Goal: Task Accomplishment & Management: Manage account settings

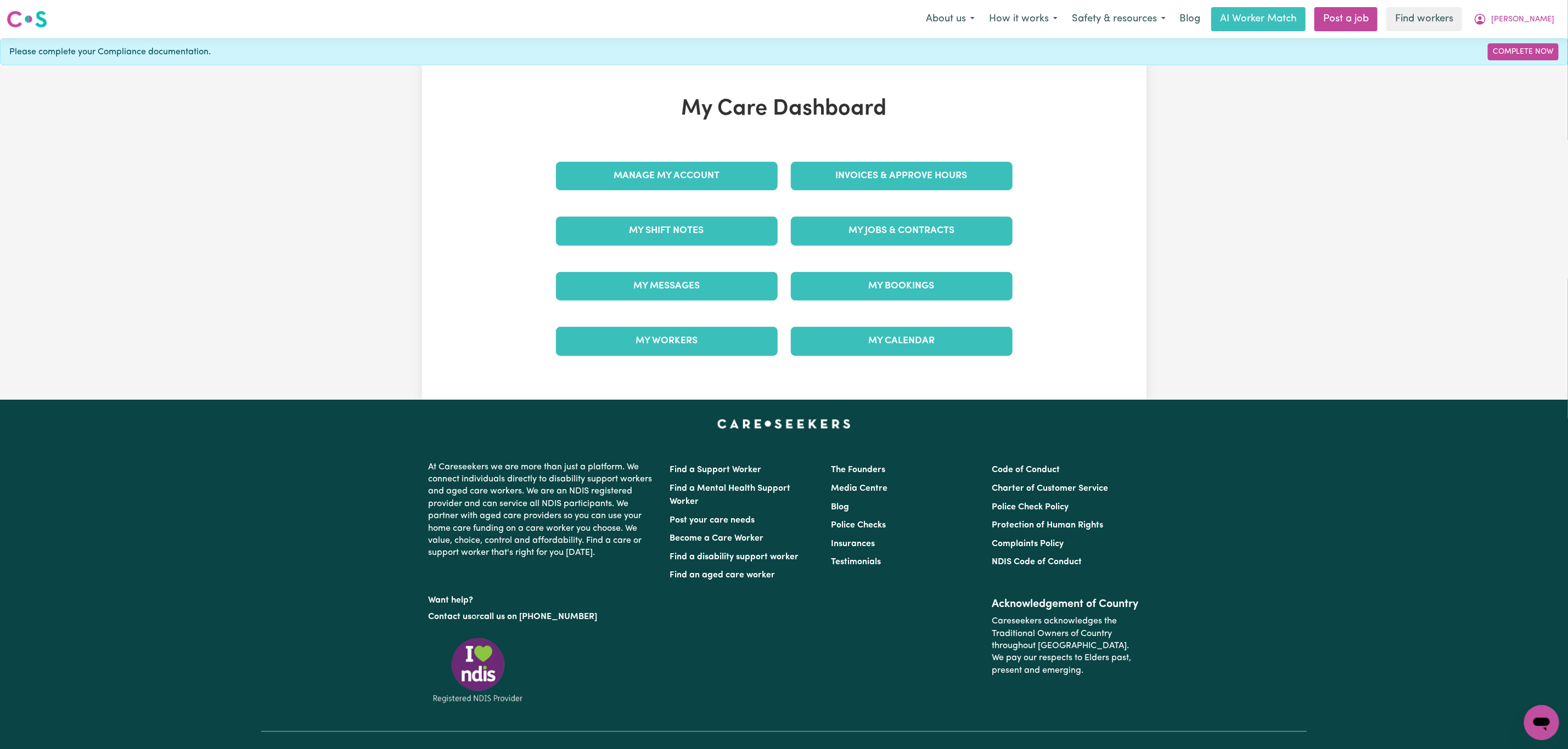
drag, startPoint x: 873, startPoint y: 145, endPoint x: 873, endPoint y: 157, distance: 12.0
click at [873, 150] on div "My Care Dashboard Manage My Account Invoices & Approve Hours My Shift Notes My …" at bounding box center [784, 233] width 483 height 273
click at [869, 182] on link "Invoices & Approve Hours" at bounding box center [901, 176] width 222 height 29
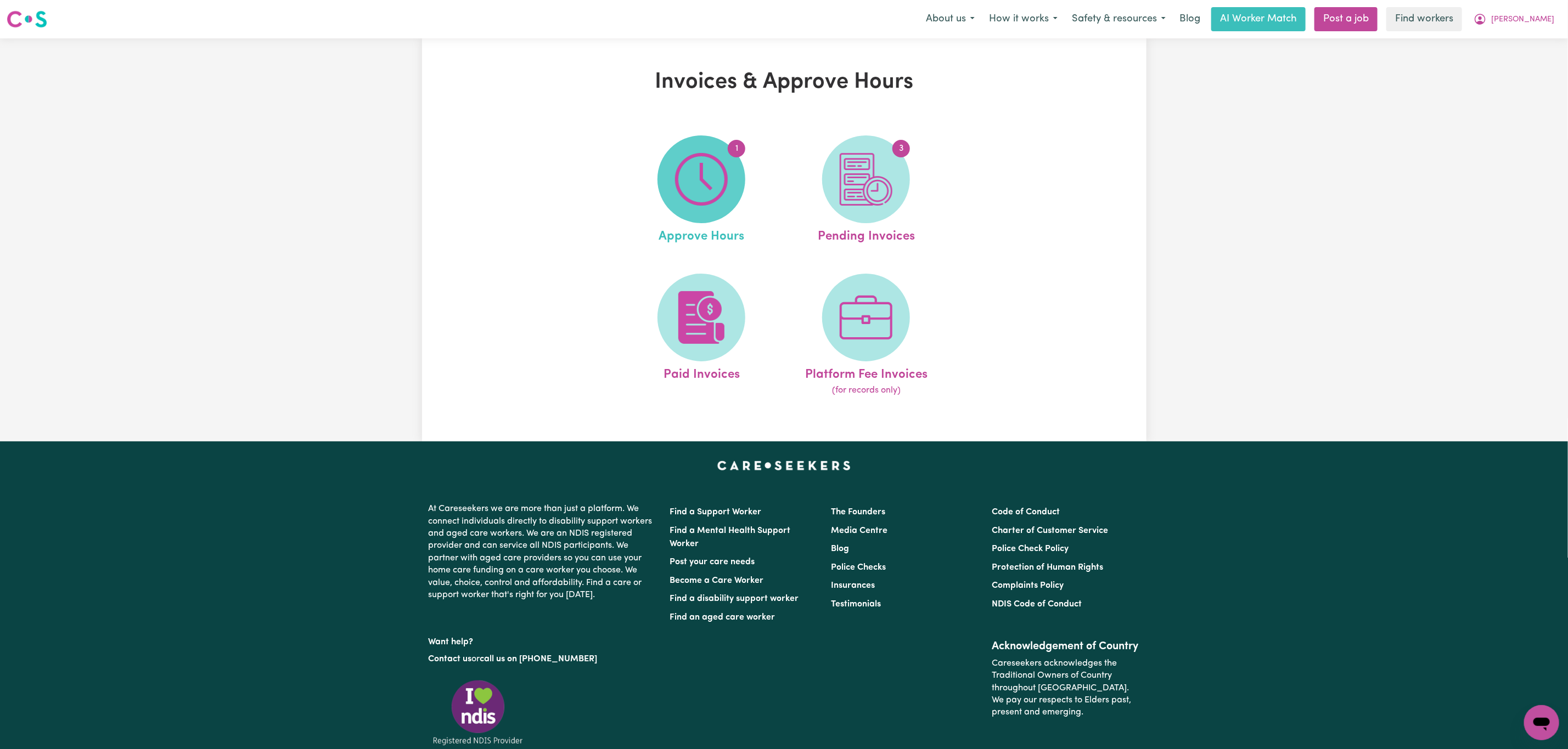
click at [721, 196] on img at bounding box center [701, 179] width 53 height 53
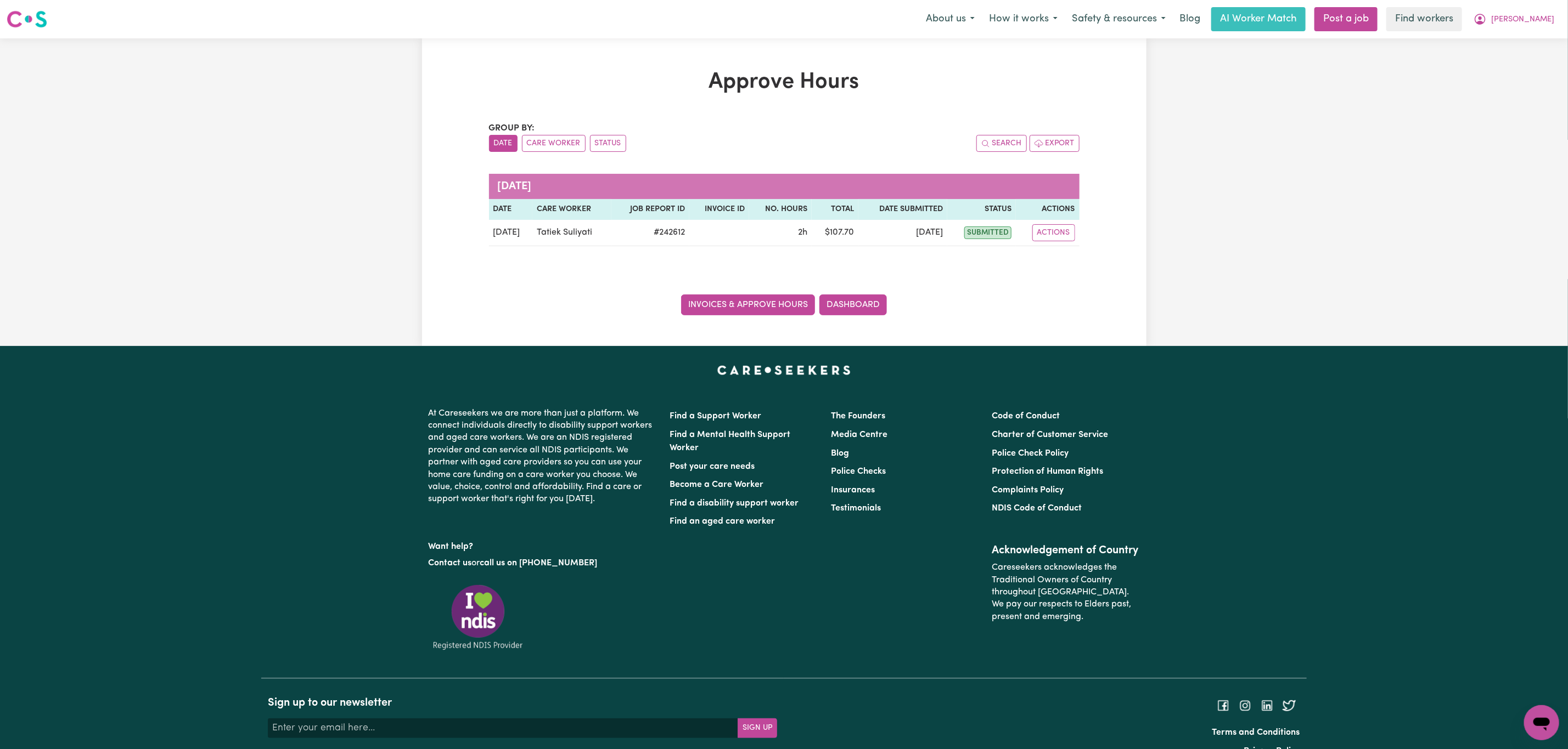
click at [731, 300] on link "Invoices & Approve Hours" at bounding box center [748, 305] width 134 height 21
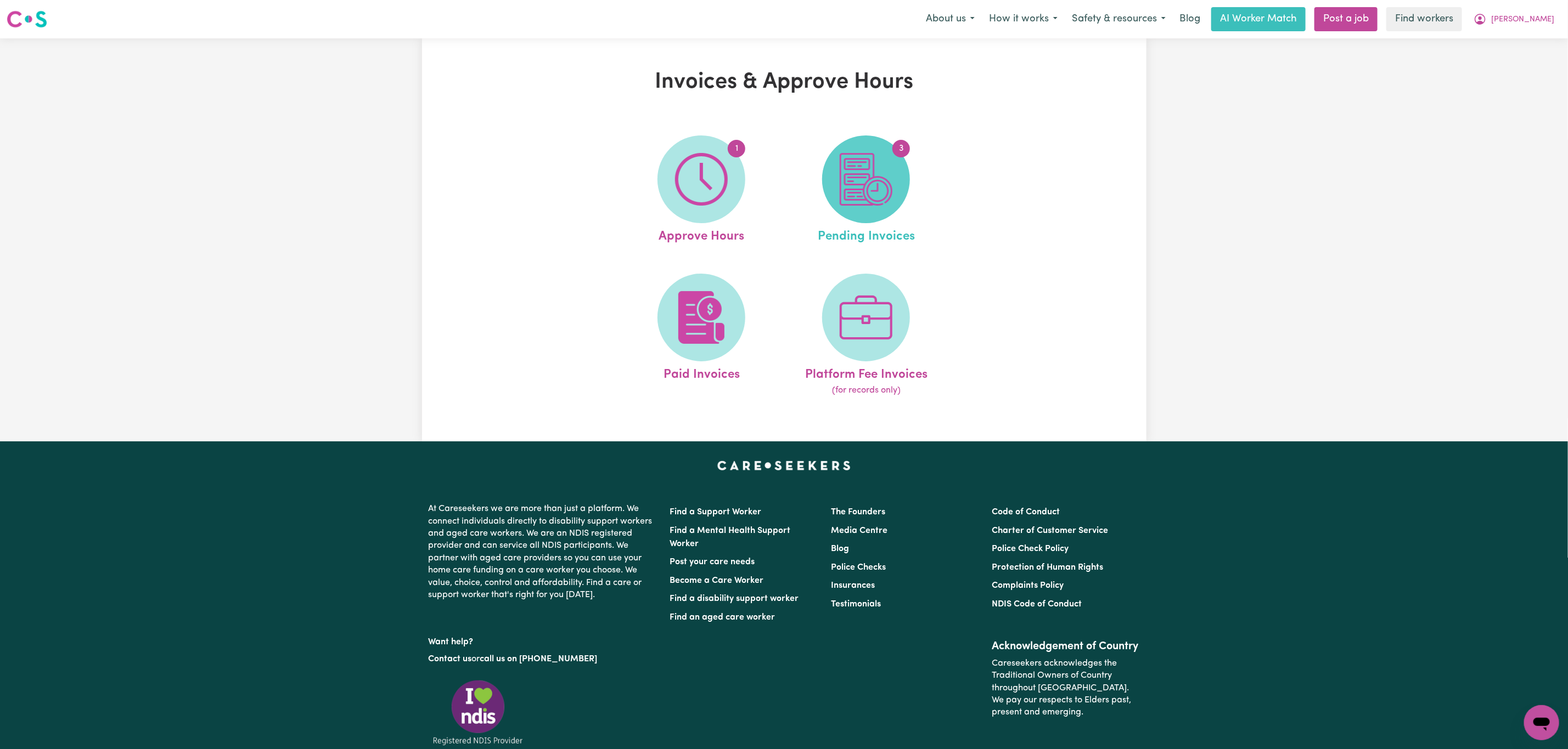
click at [844, 162] on img at bounding box center [866, 179] width 53 height 53
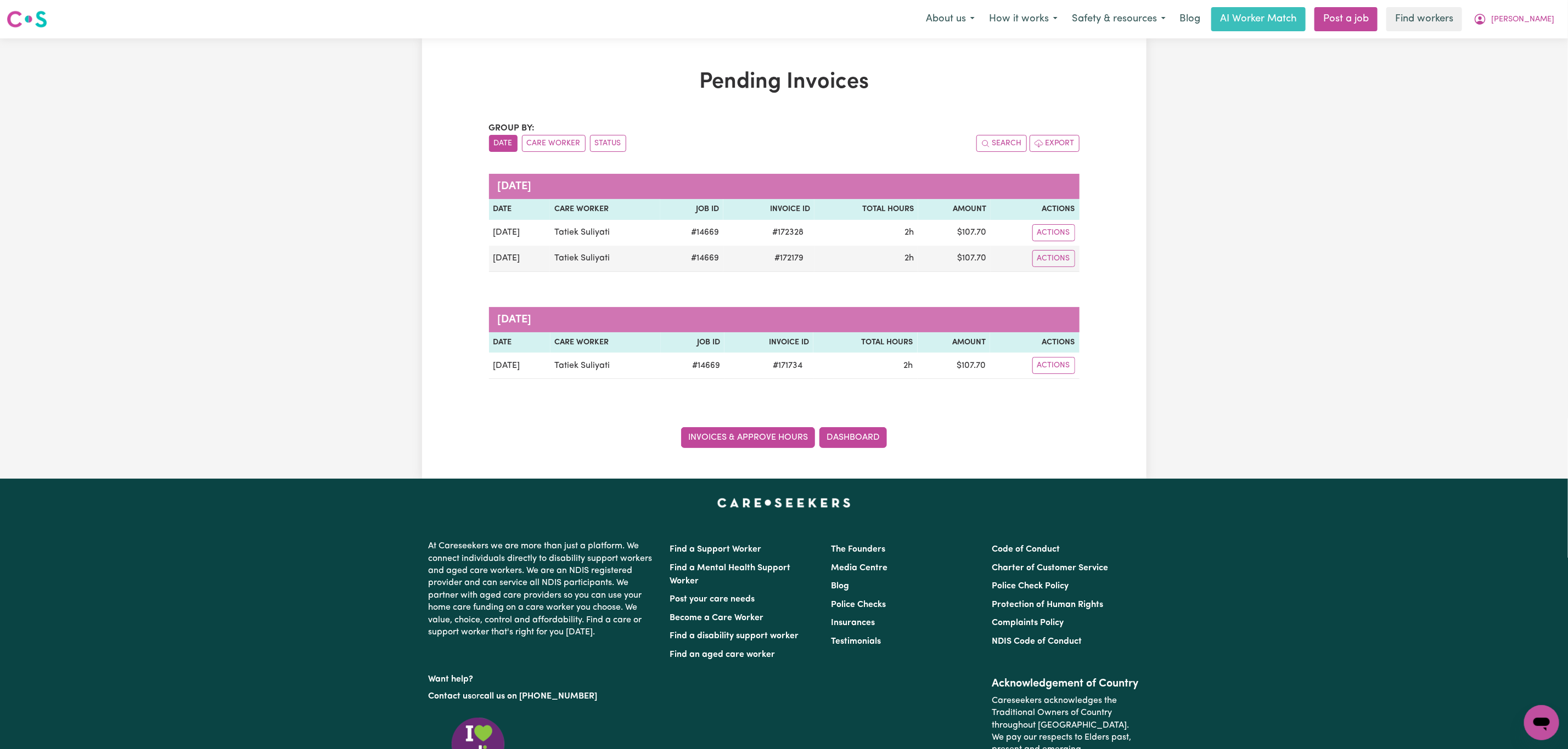
click at [747, 436] on link "Invoices & Approve Hours" at bounding box center [748, 438] width 134 height 21
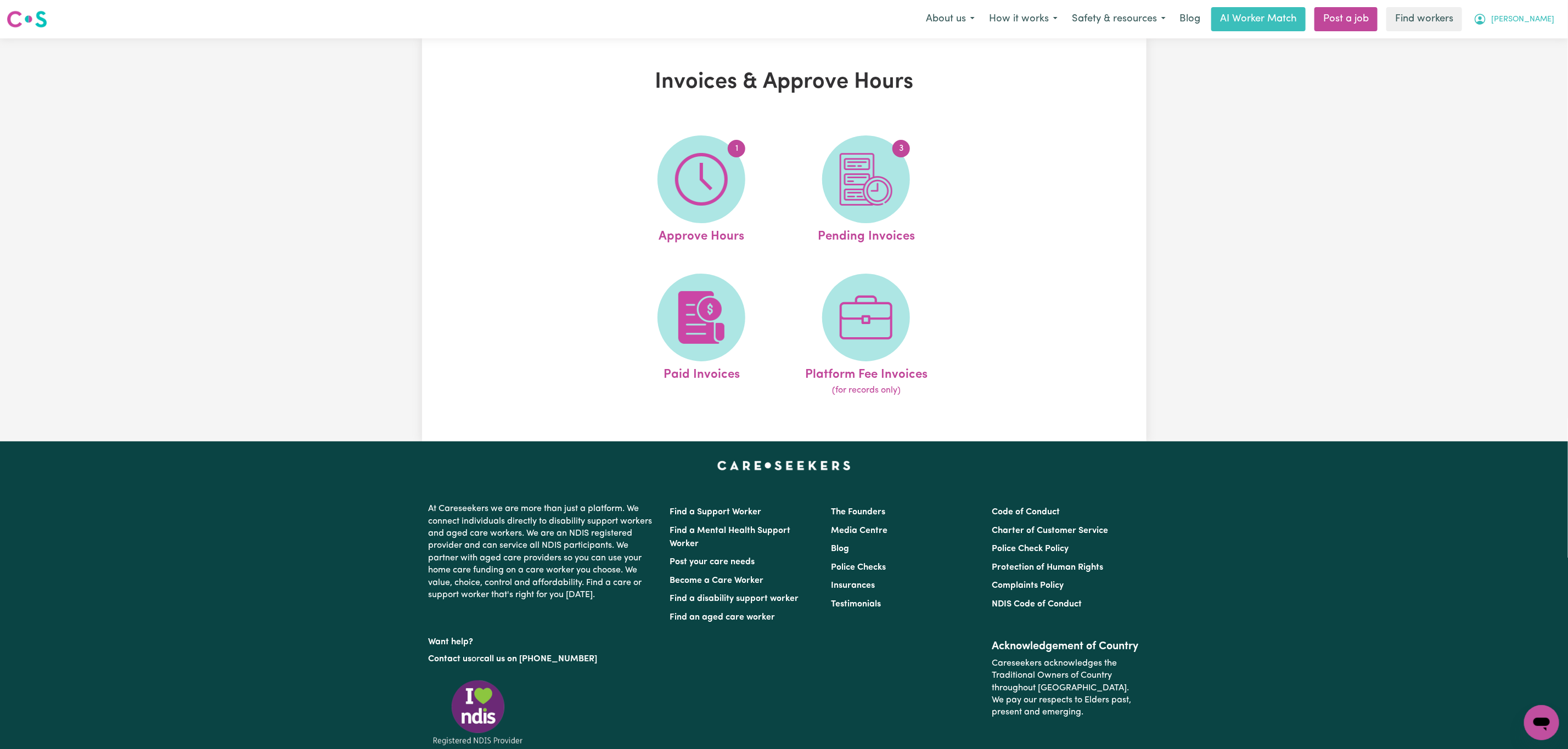
click at [1553, 15] on button "[PERSON_NAME]" at bounding box center [1514, 19] width 95 height 23
click at [1518, 61] on link "Logout" at bounding box center [1517, 63] width 86 height 21
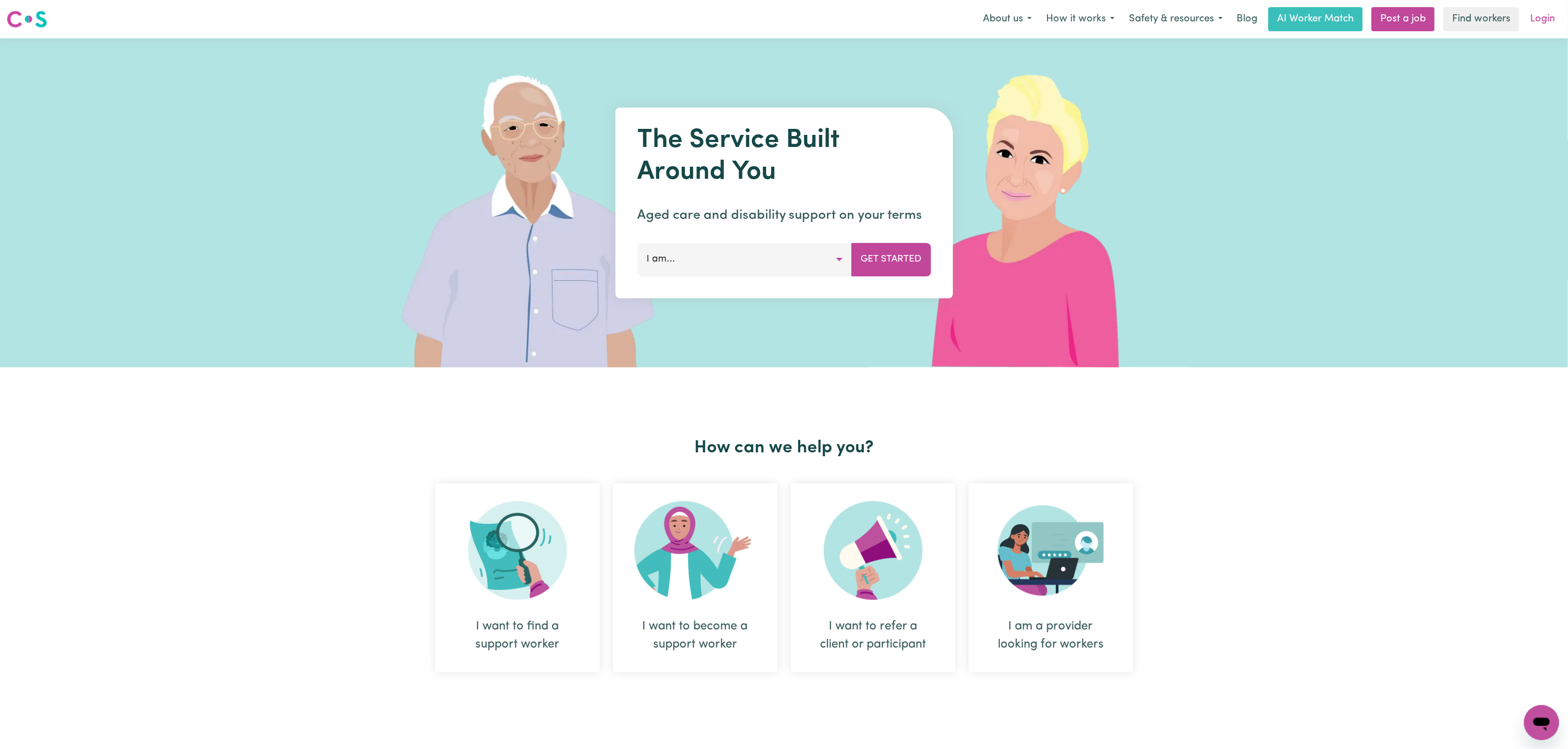
click at [1538, 25] on link "Login" at bounding box center [1542, 19] width 38 height 24
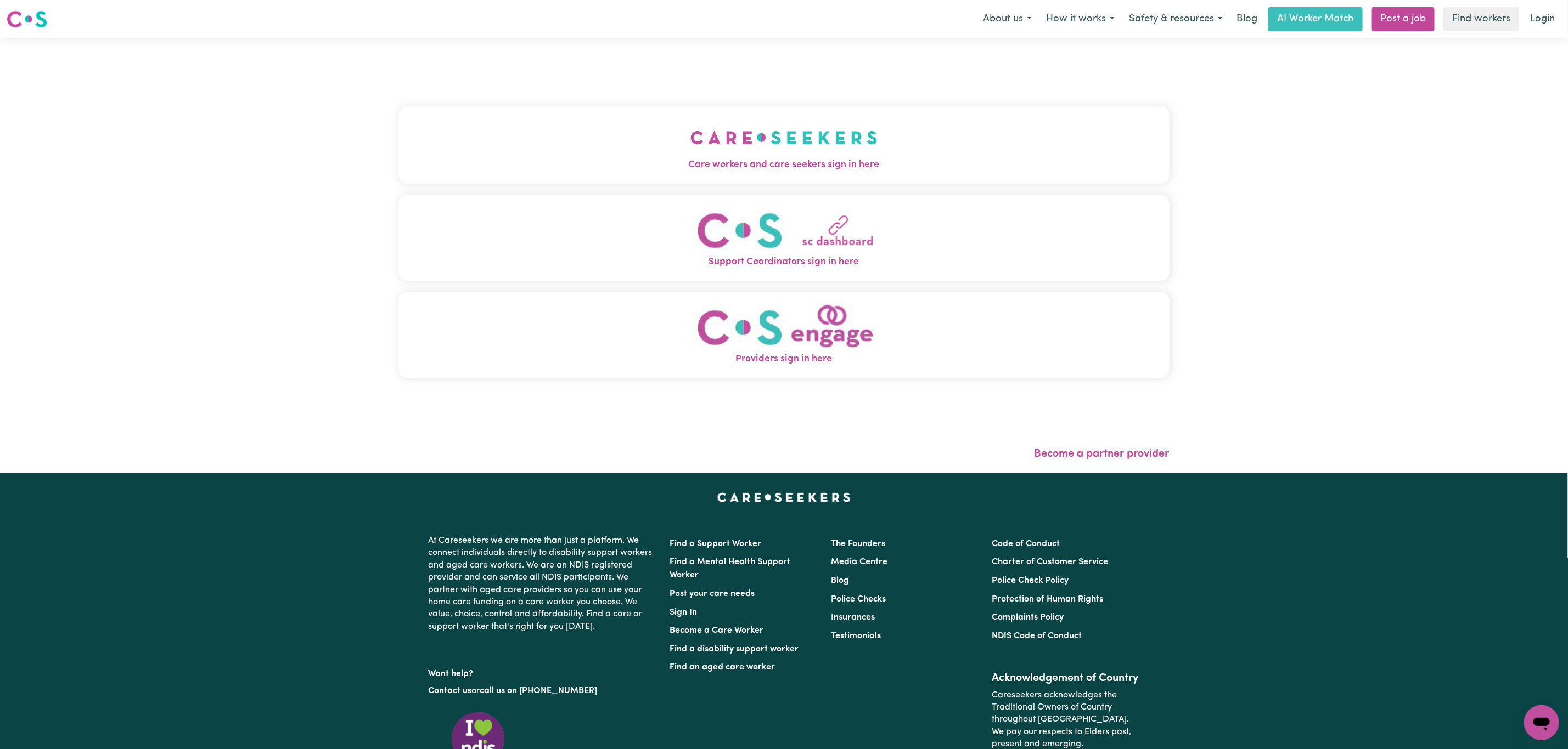
click at [643, 153] on button "Care workers and care seekers sign in here" at bounding box center [784, 145] width 771 height 77
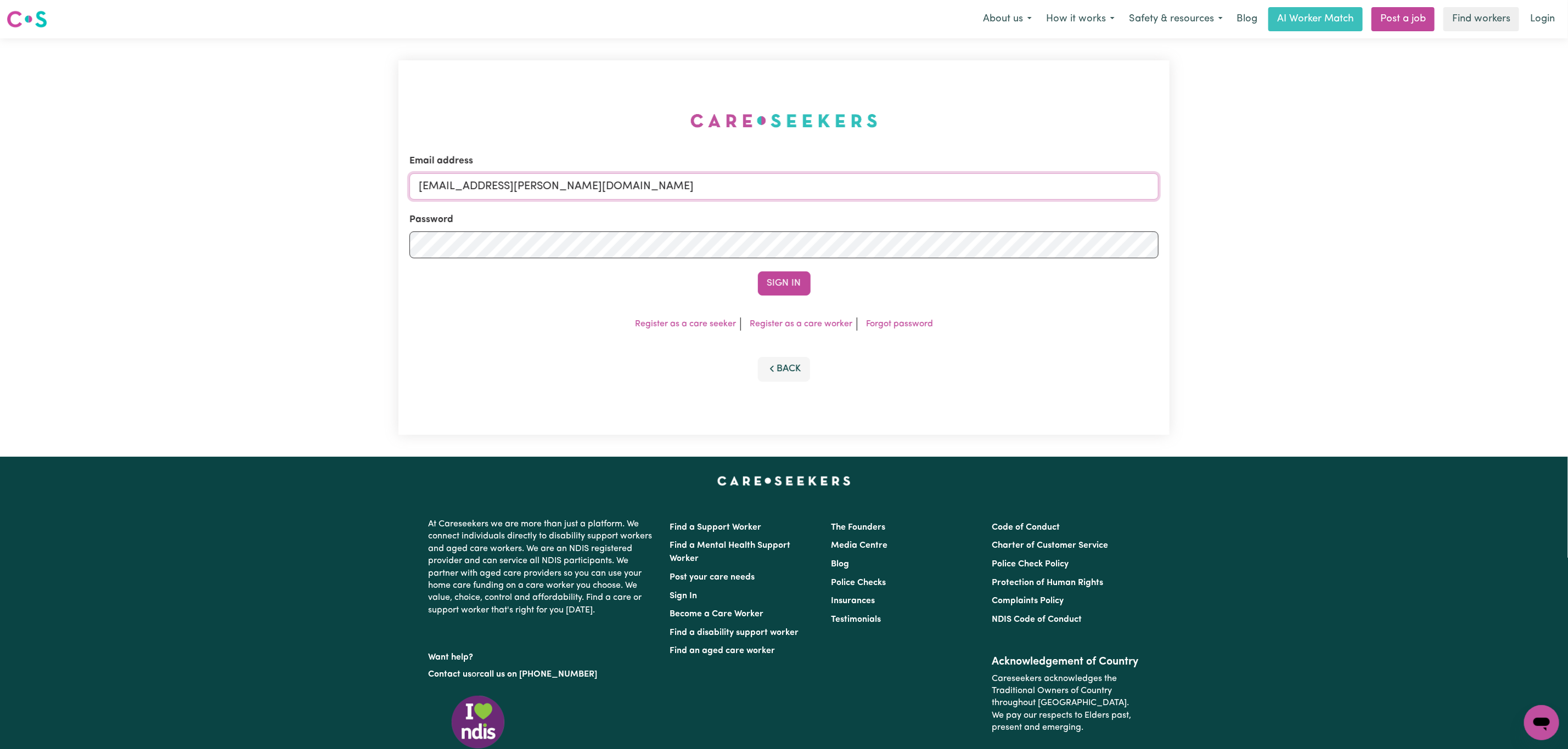
click at [540, 178] on input "[EMAIL_ADDRESS][PERSON_NAME][DOMAIN_NAME]" at bounding box center [784, 186] width 749 height 26
drag, startPoint x: 476, startPoint y: 186, endPoint x: 780, endPoint y: 188, distance: 304.0
click at [779, 186] on input "[EMAIL_ADDRESS][PERSON_NAME][DOMAIN_NAME]" at bounding box center [784, 186] width 749 height 26
paste input "[EMAIL_ADDRESS][DOMAIN_NAME]"
type input "superuser~[EMAIL_ADDRESS][DOMAIN_NAME]"
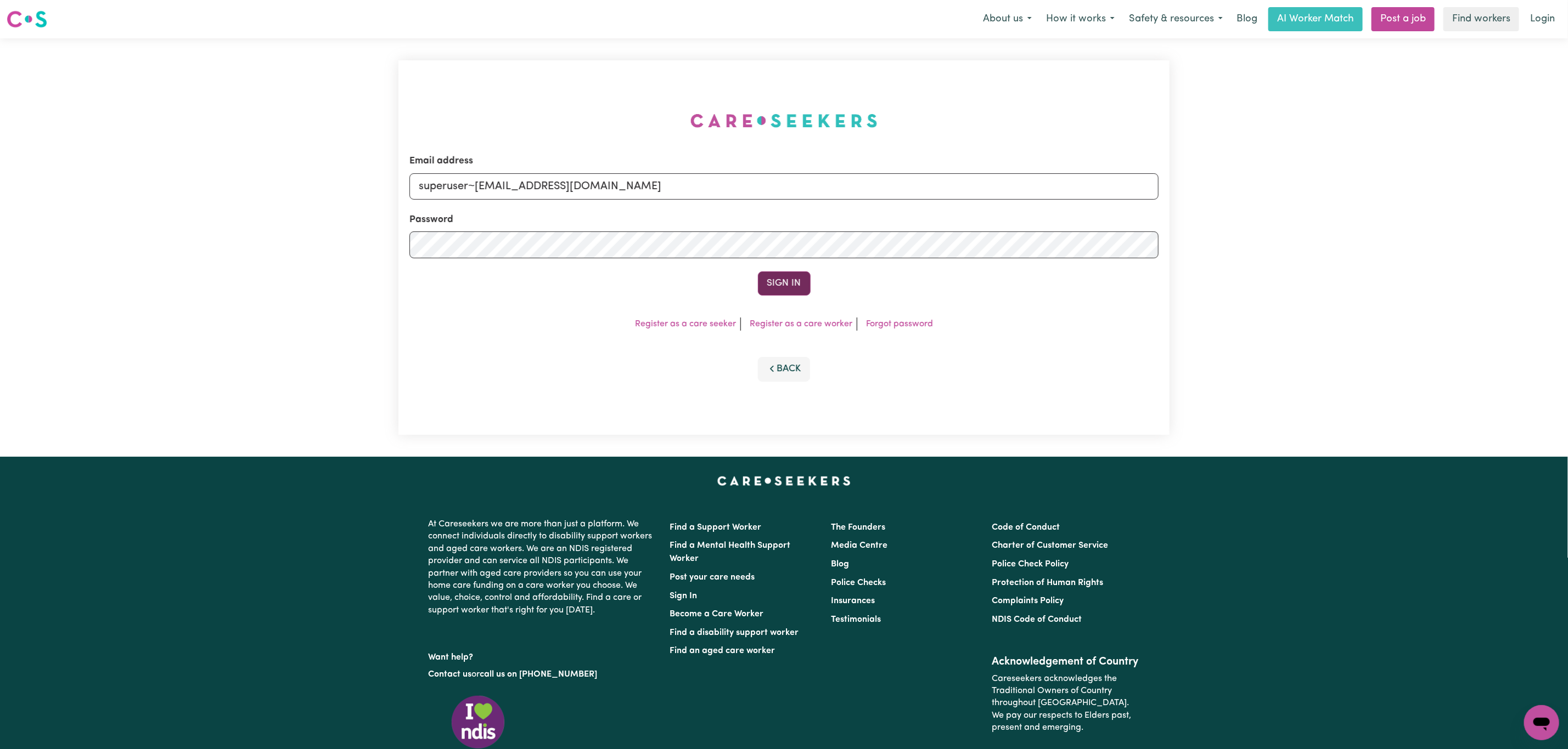
click at [779, 277] on button "Sign In" at bounding box center [784, 283] width 53 height 24
